Goal: Information Seeking & Learning: Learn about a topic

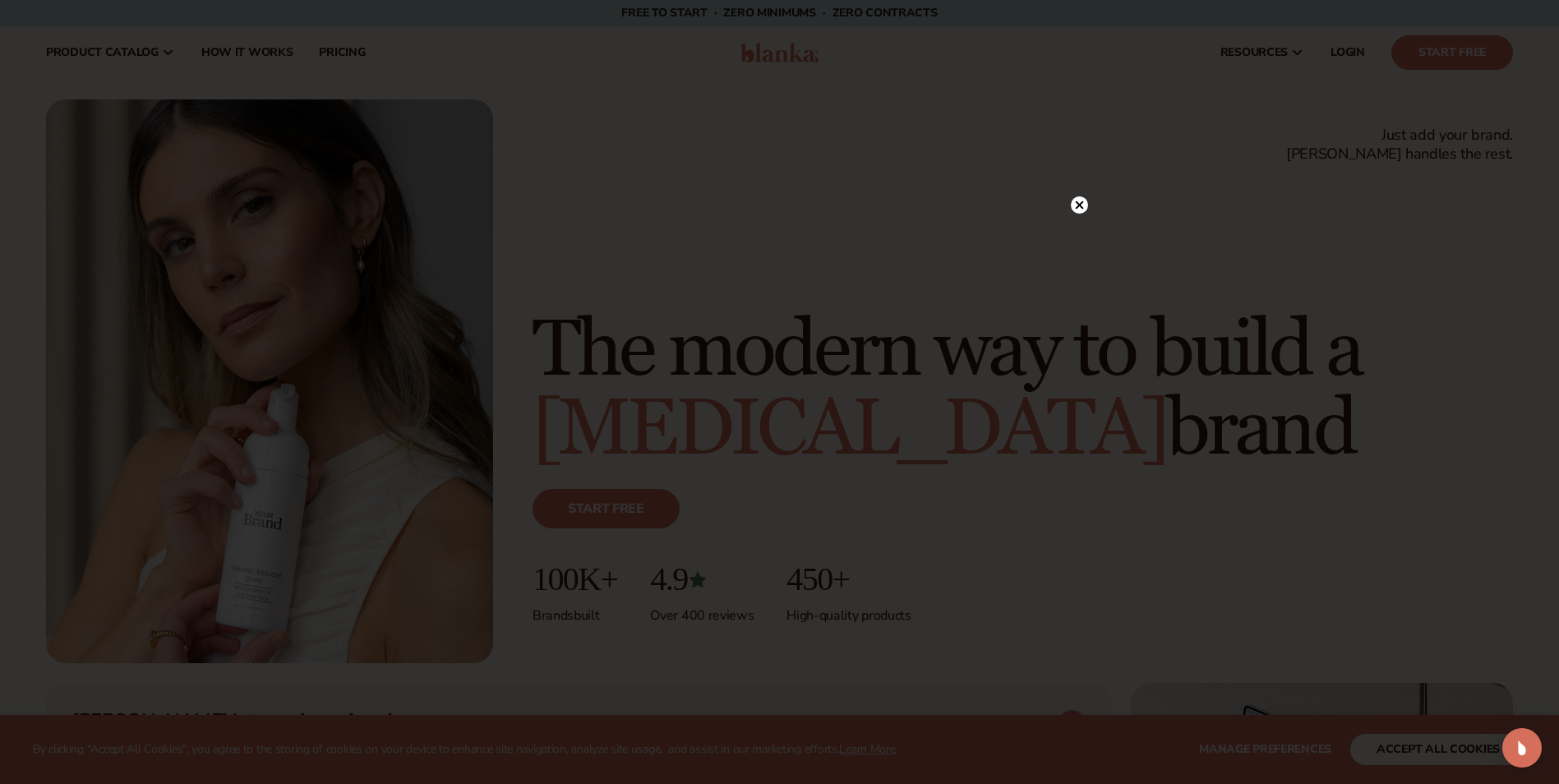
click at [1081, 206] on icon at bounding box center [1079, 205] width 8 height 8
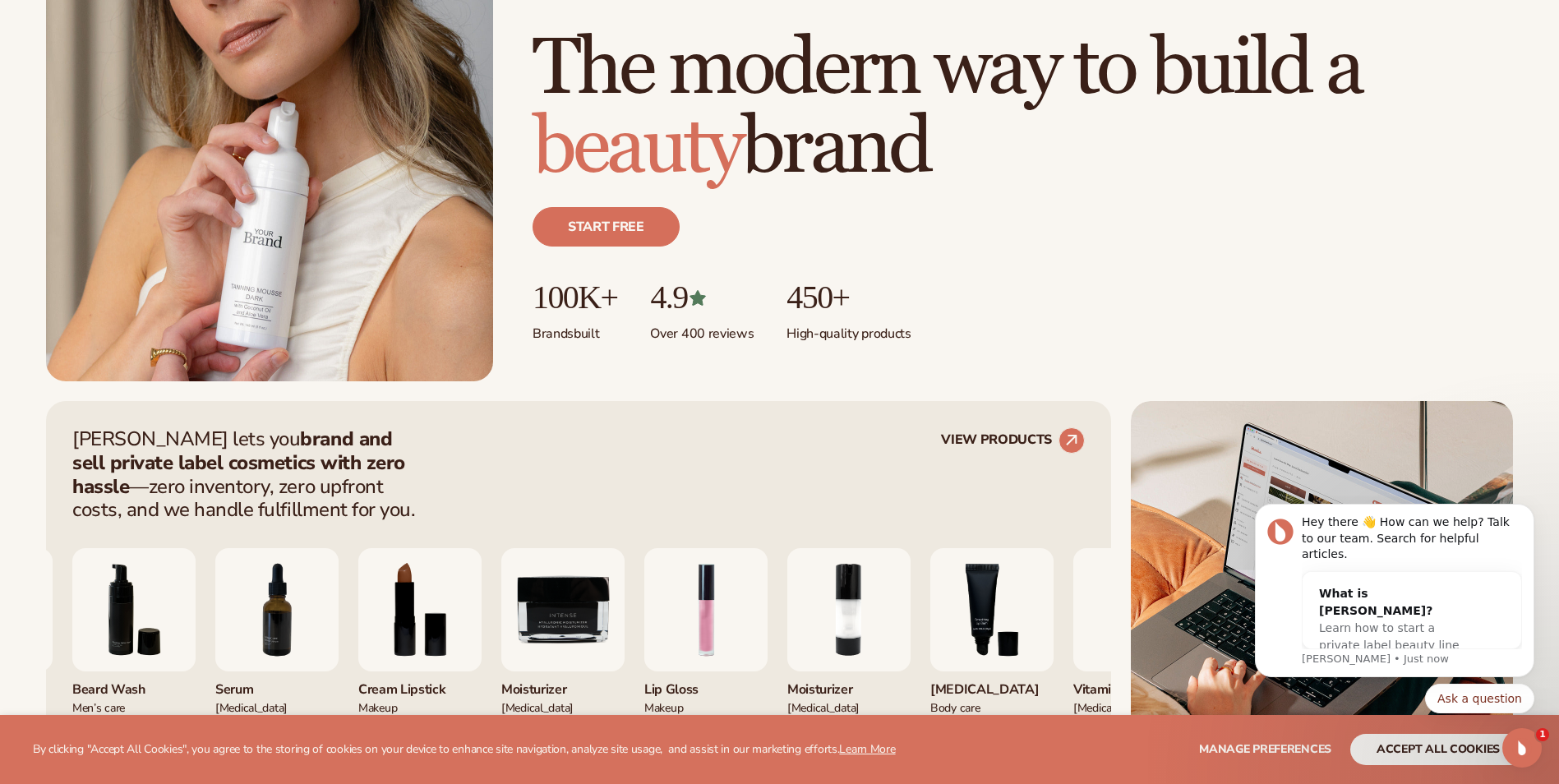
scroll to position [82, 0]
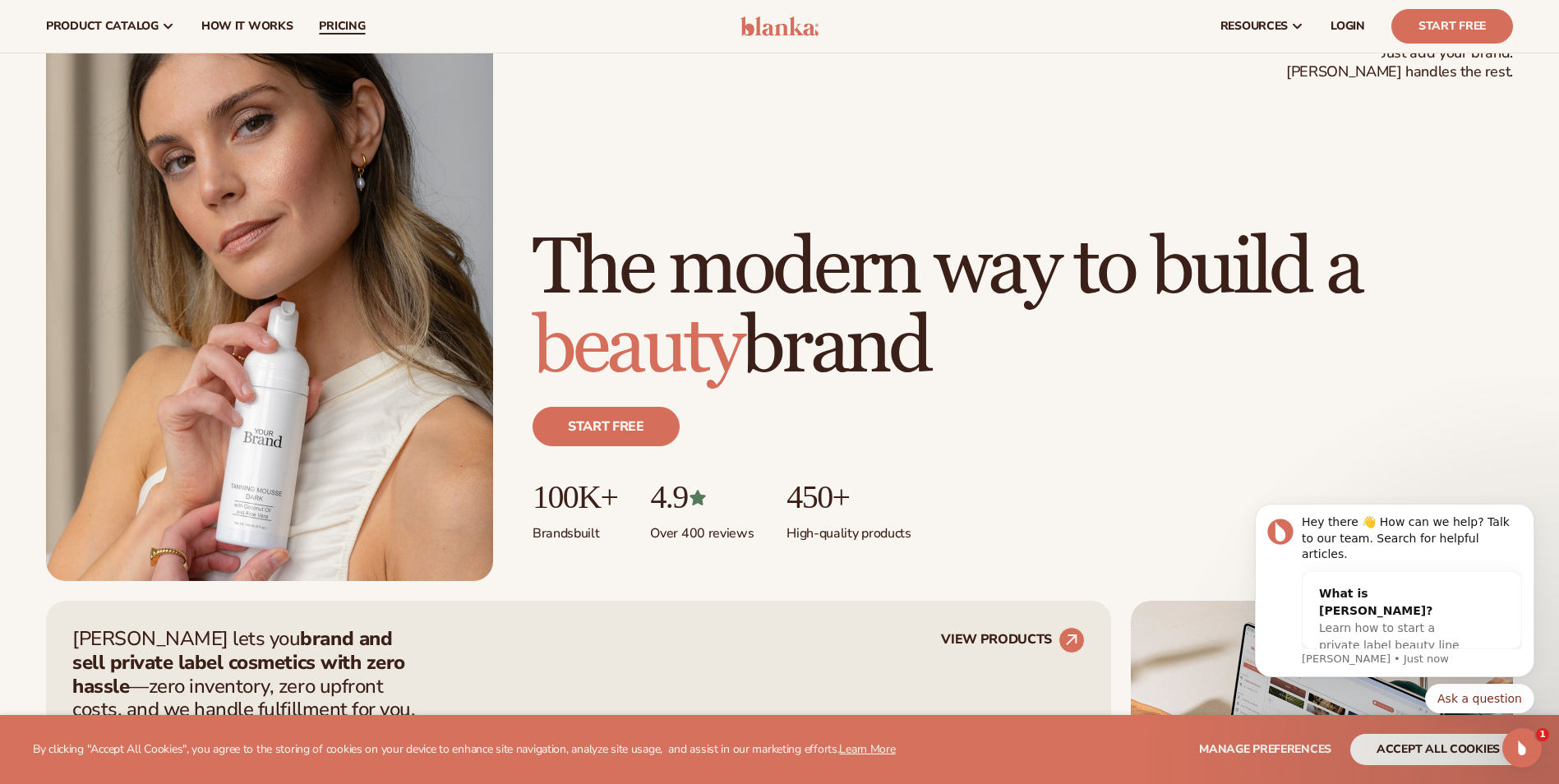
click at [359, 25] on span "pricing" at bounding box center [341, 26] width 46 height 13
